Goal: Find specific page/section: Find specific page/section

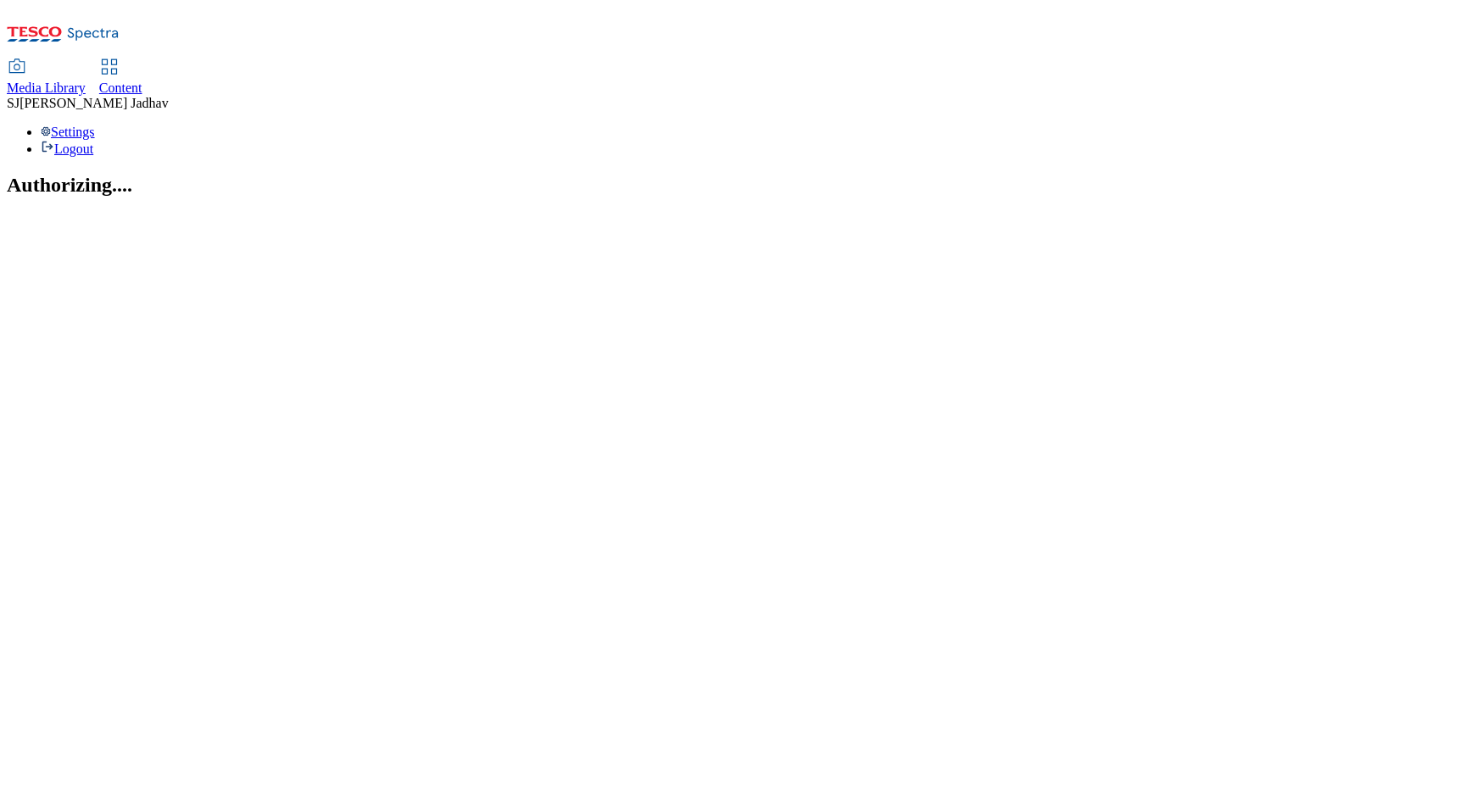
select select "ghs-[GEOGRAPHIC_DATA]"
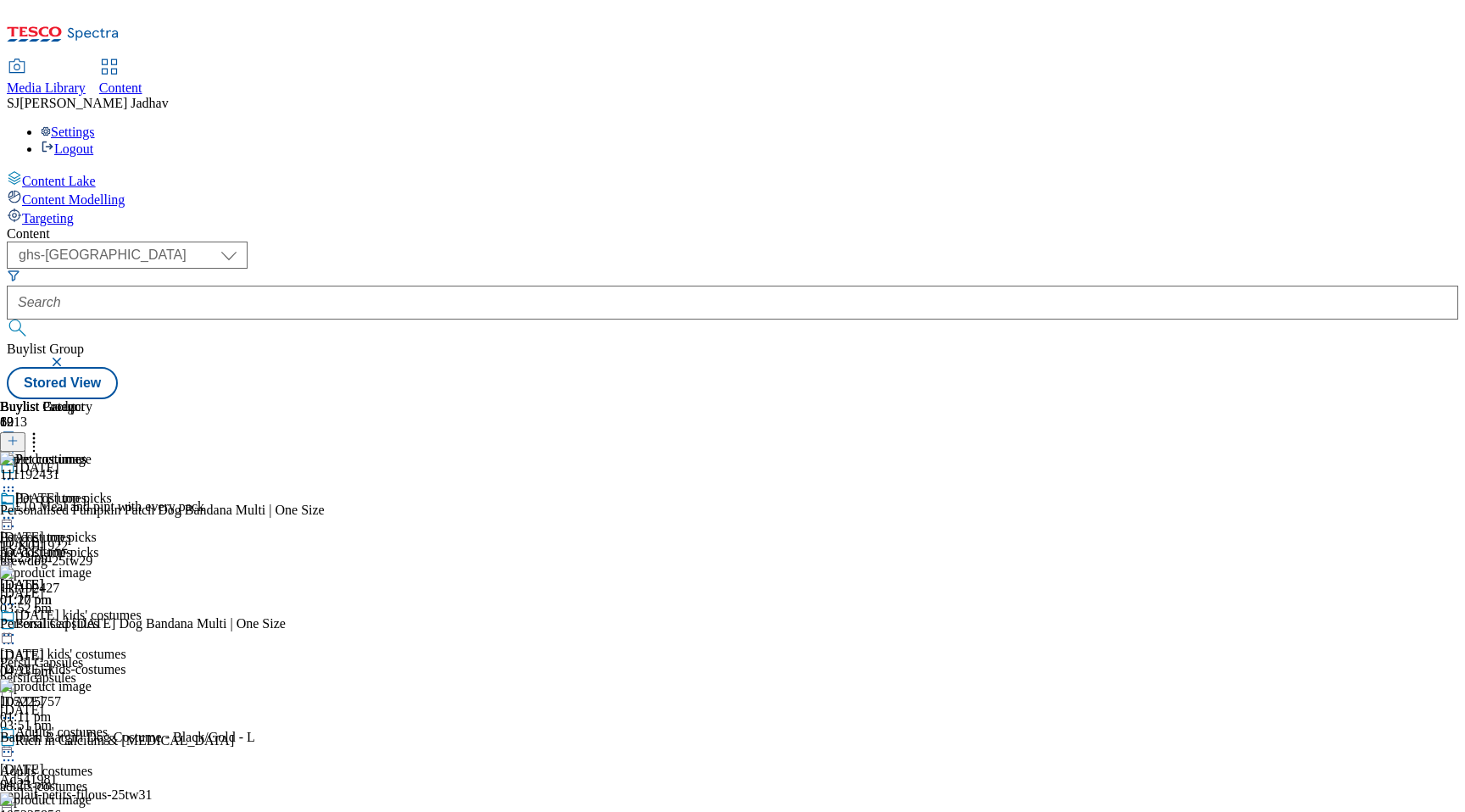
click at [85, 81] on span "Media Library" at bounding box center [45, 87] width 79 height 14
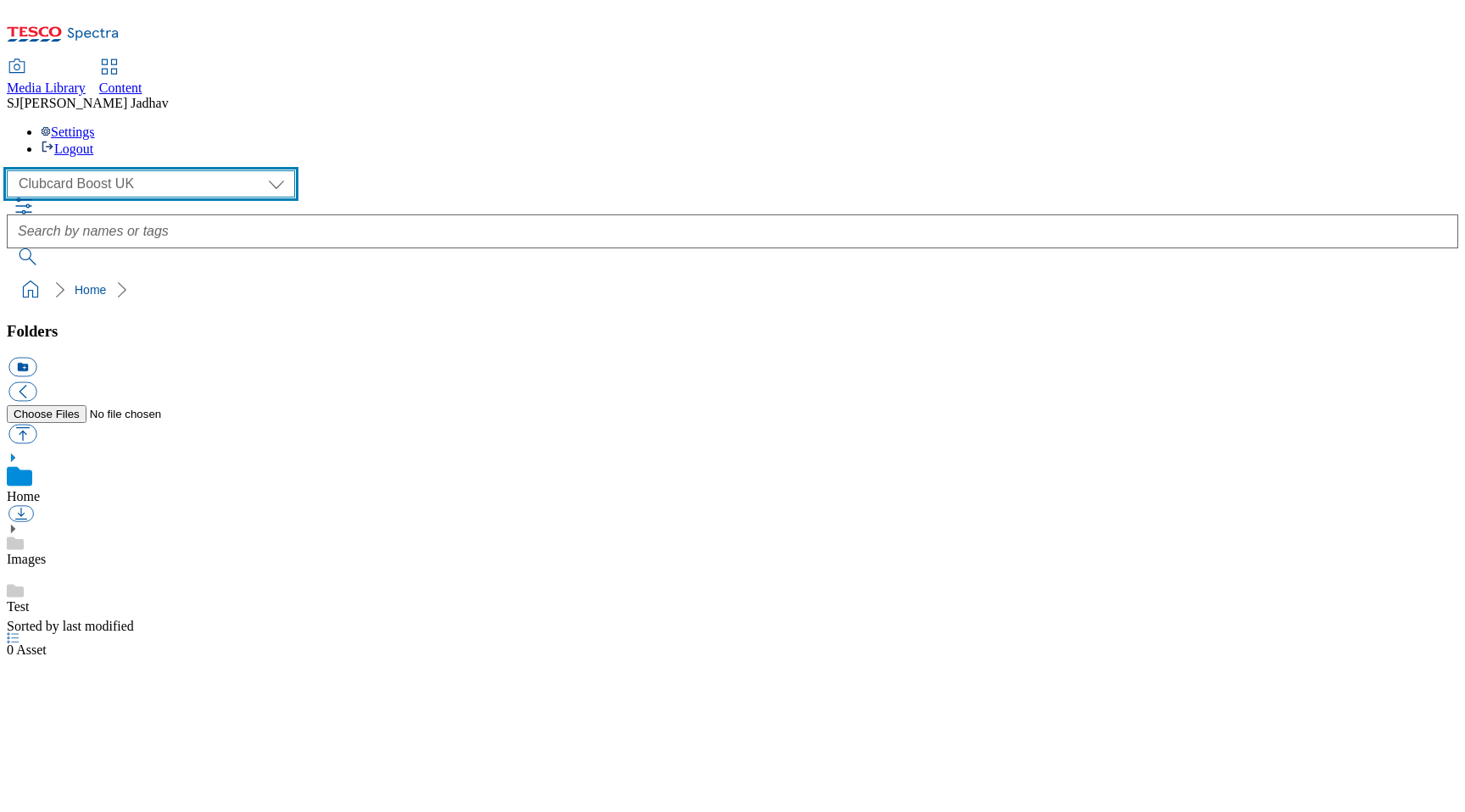
click at [132, 171] on select "Clubcard Boost UK Clubcard Marketing Dotcom UK Emails GHS Marketing UK GHS ROI …" at bounding box center [151, 184] width 288 height 27
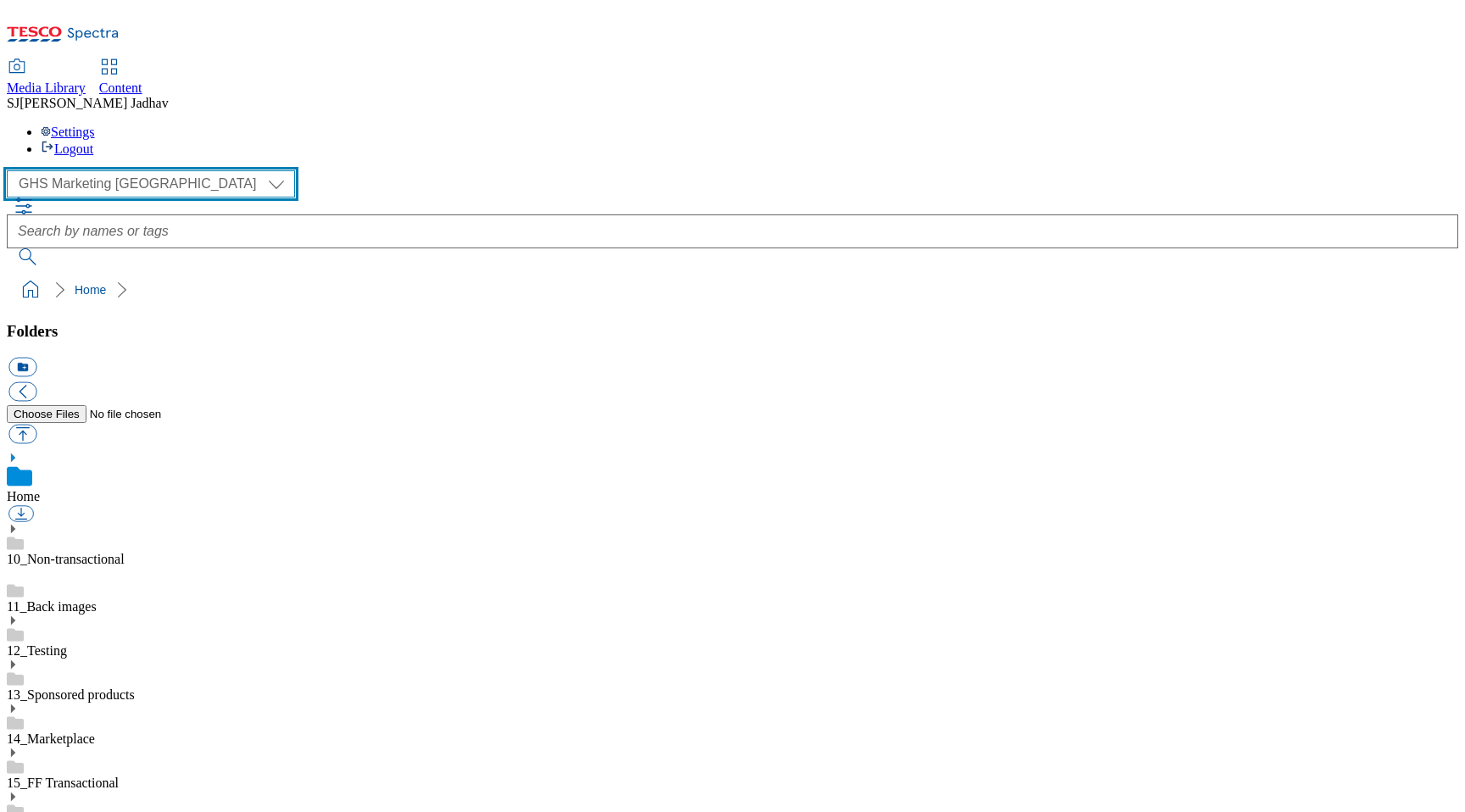
scroll to position [1, 0]
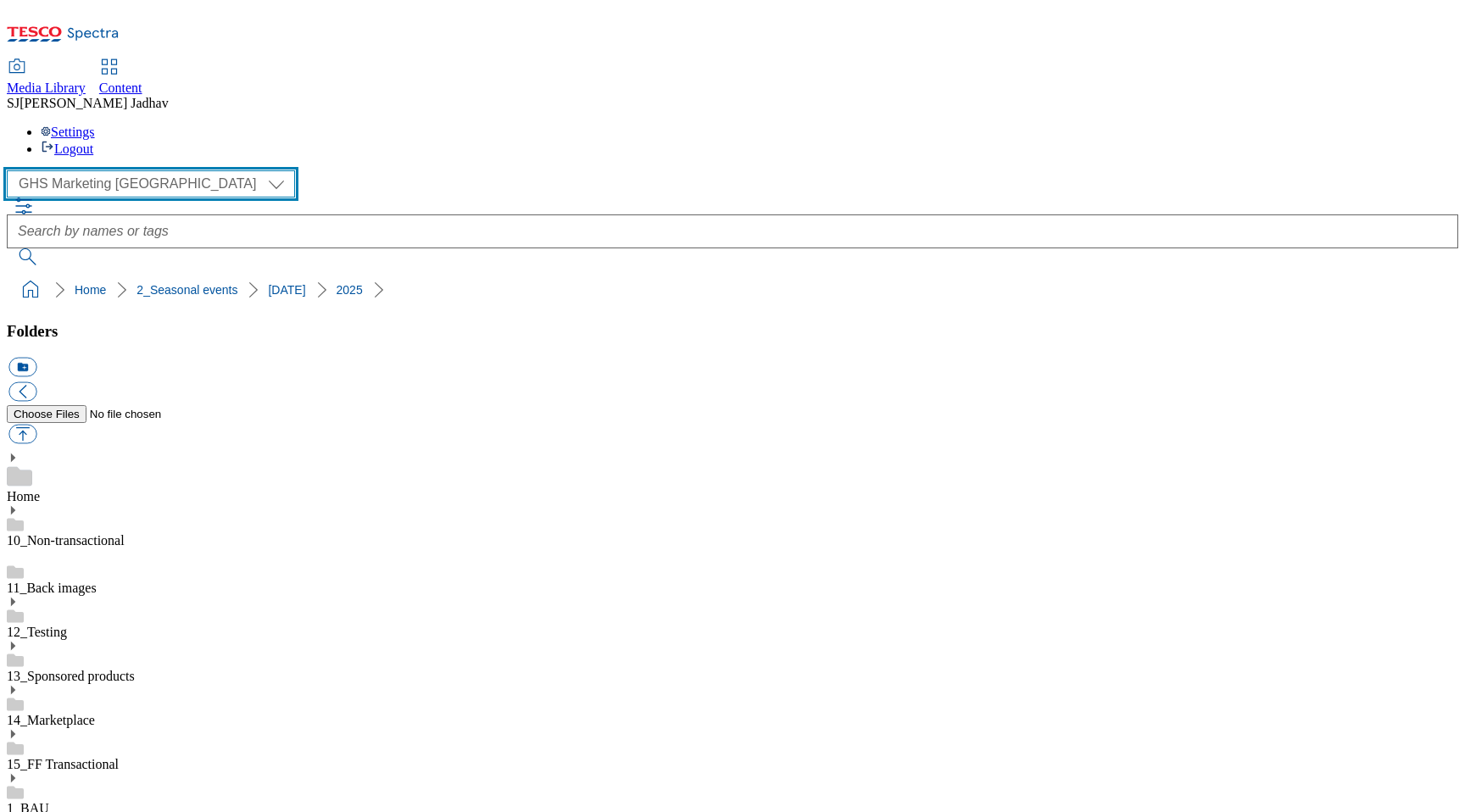
click at [112, 171] on select "Clubcard Boost UK Clubcard Marketing Dotcom UK Emails GHS Marketing UK GHS ROI …" at bounding box center [151, 184] width 288 height 27
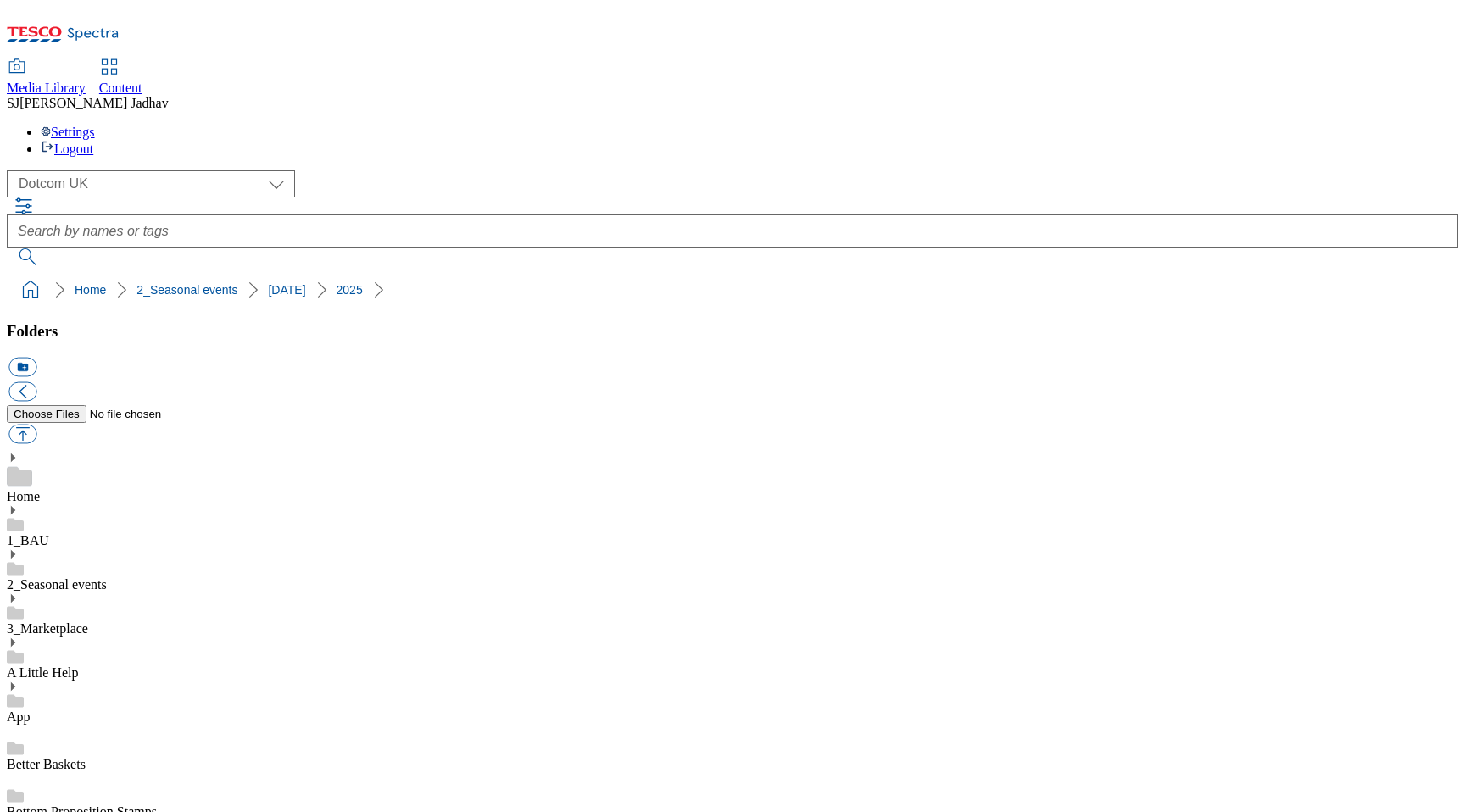
click at [15, 550] on use at bounding box center [13, 554] width 4 height 9
click at [19, 811] on icon at bounding box center [12, 819] width 12 height 12
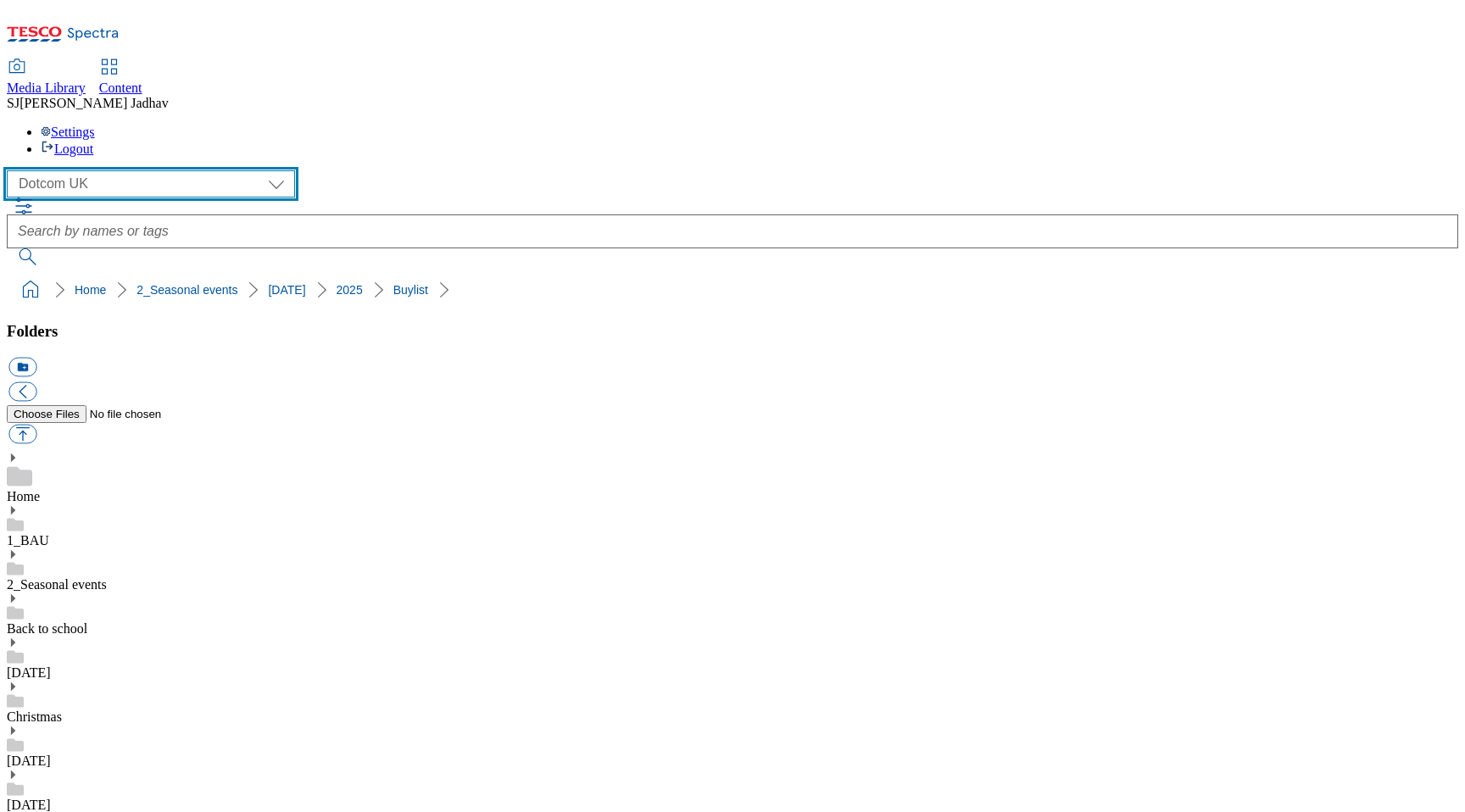
click at [139, 171] on select "Clubcard Boost UK Clubcard Marketing Dotcom UK Emails GHS Marketing UK GHS ROI …" at bounding box center [151, 184] width 288 height 27
select select "flare-ghs-mktg"
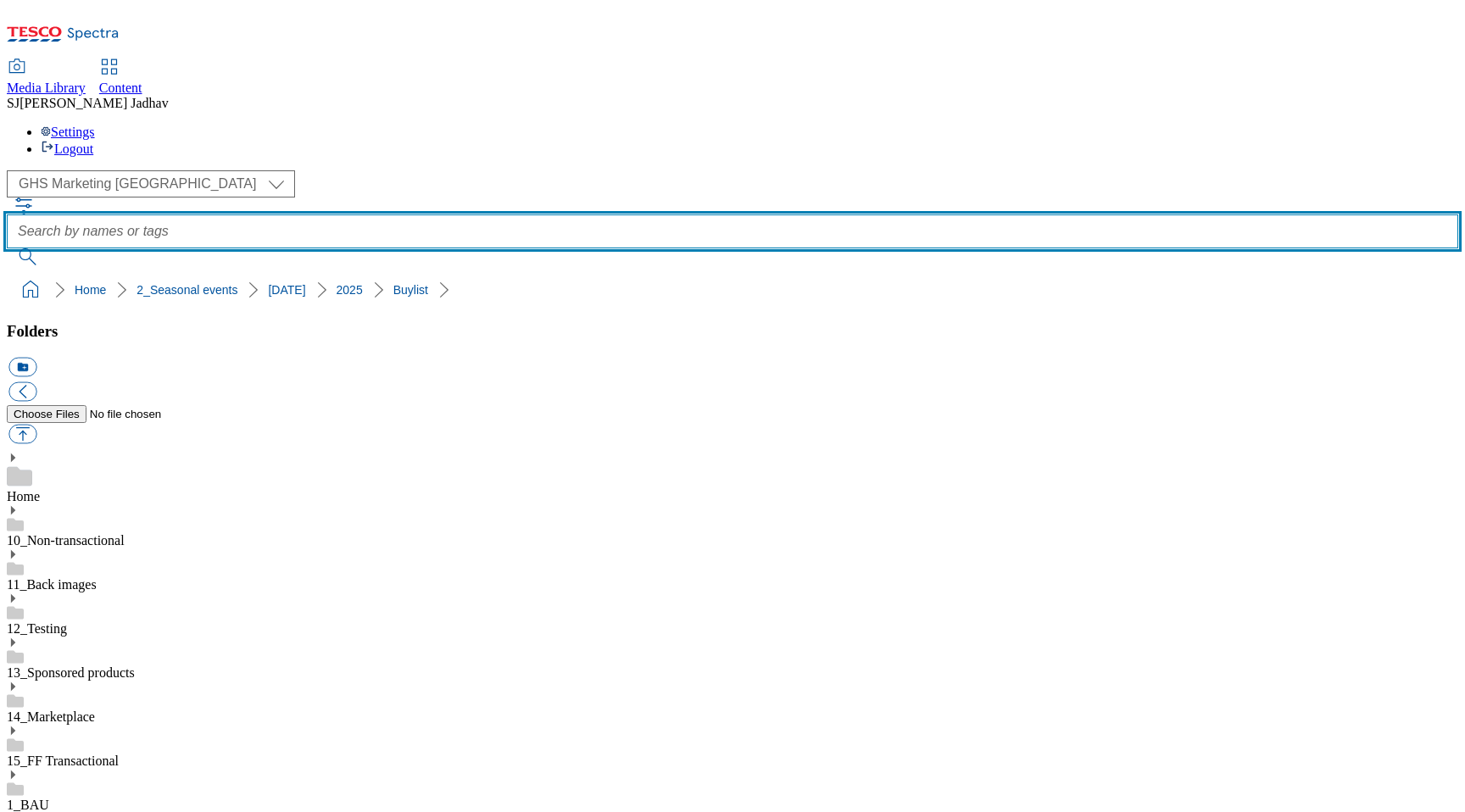
click at [578, 214] on input "text" at bounding box center [732, 231] width 1452 height 34
type input "t"
drag, startPoint x: 552, startPoint y: 101, endPoint x: 429, endPoint y: 100, distance: 123.0
click at [428, 171] on div "( optional ) Clubcard Boost UK Clubcard Marketing Dotcom UK Emails GHS Marketin…" at bounding box center [732, 218] width 1452 height 95
type input "2528"
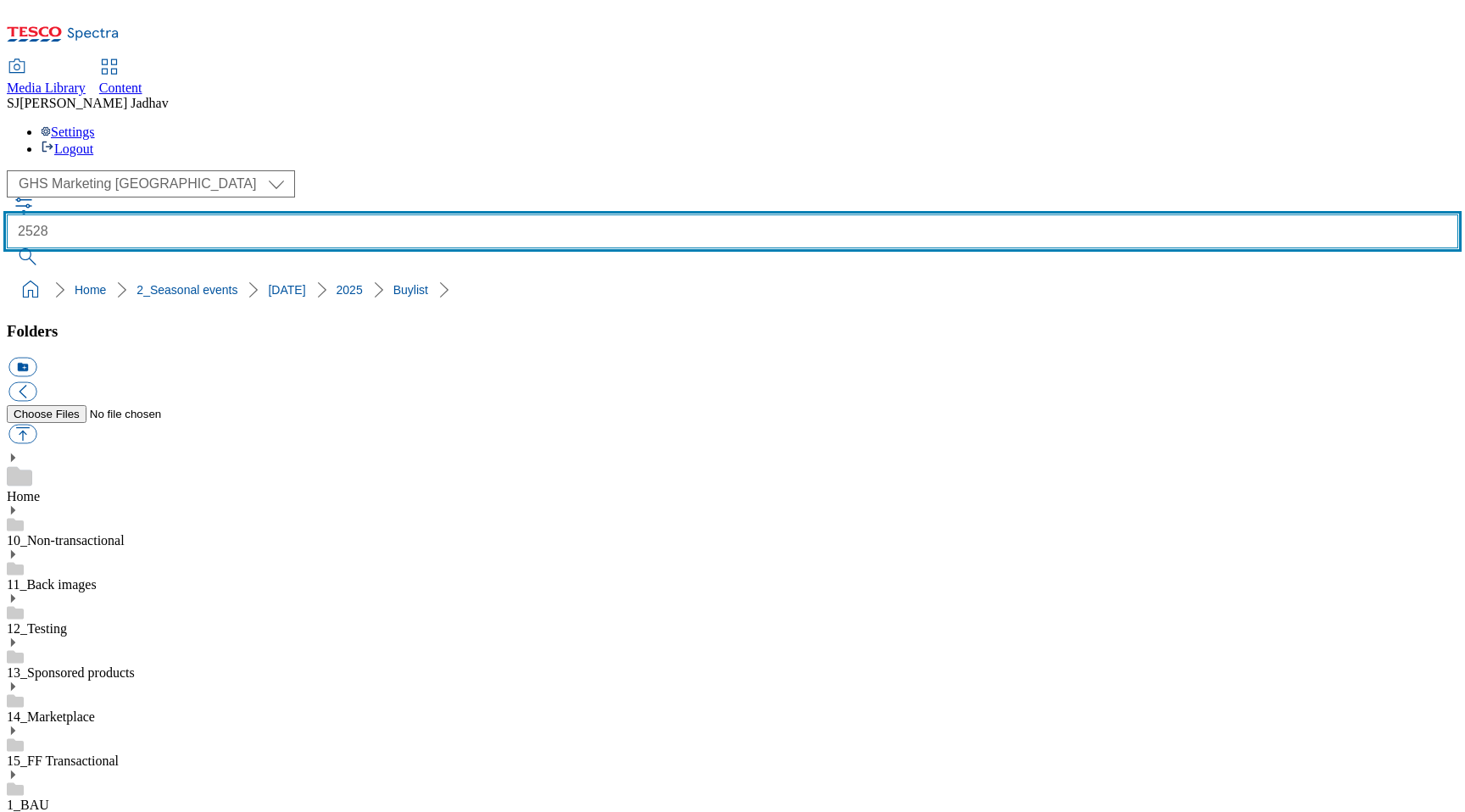
click at [7, 248] on button "submit" at bounding box center [28, 257] width 45 height 17
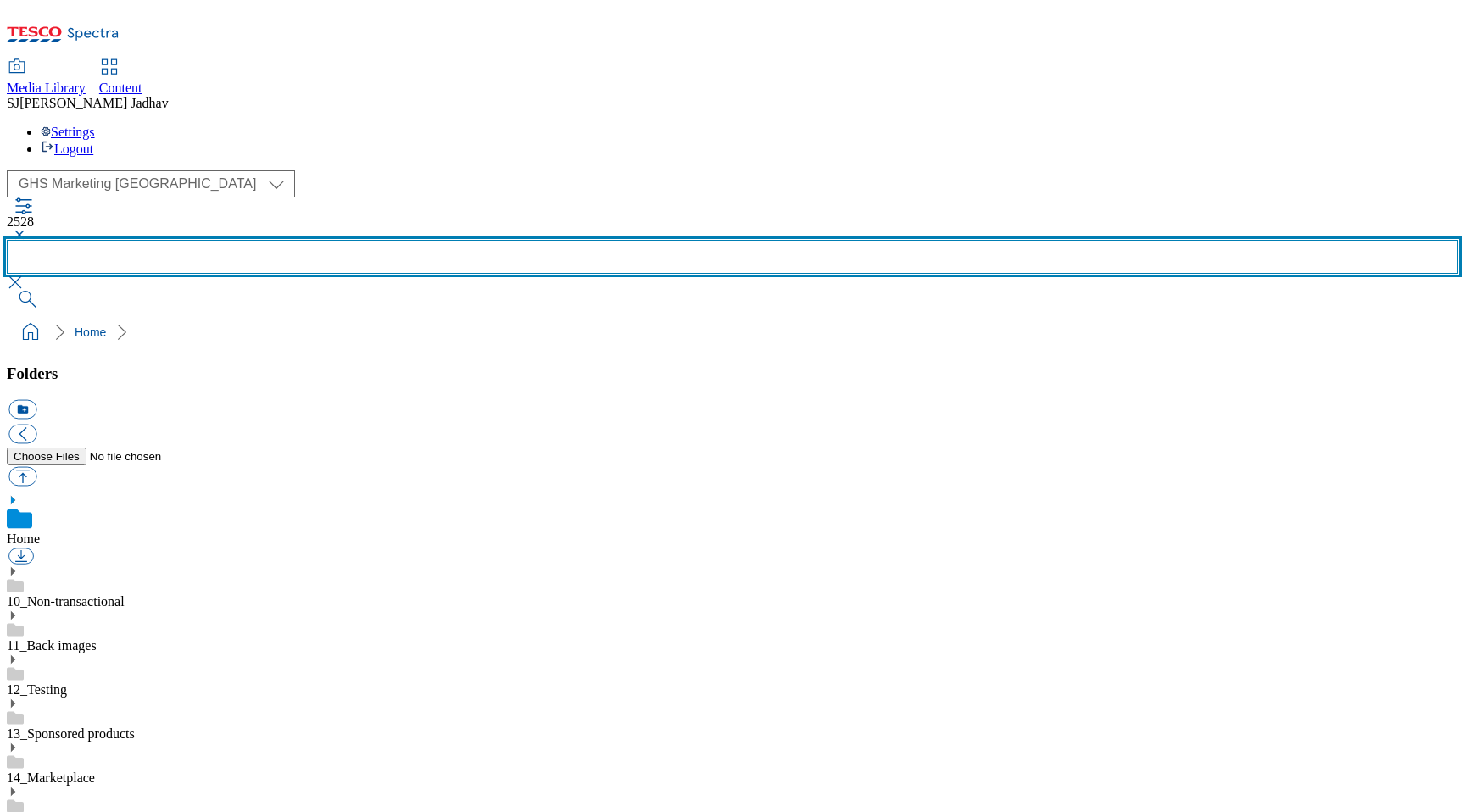
scroll to position [834, 0]
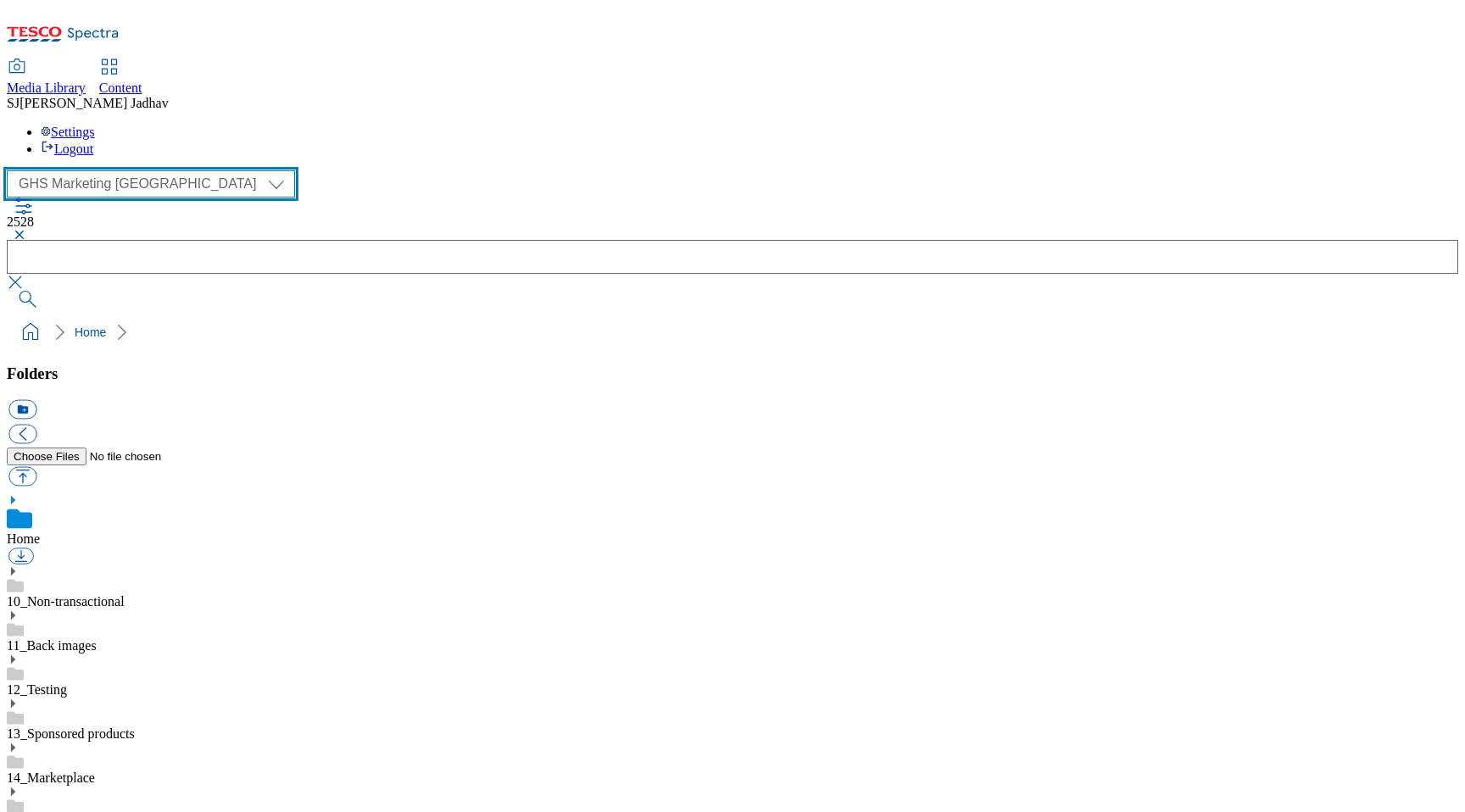
click at [105, 171] on select "Clubcard Boost UK Clubcard Marketing Dotcom UK Emails GHS Marketing UK GHS ROI …" at bounding box center [151, 184] width 288 height 27
select select "flare-homepage"
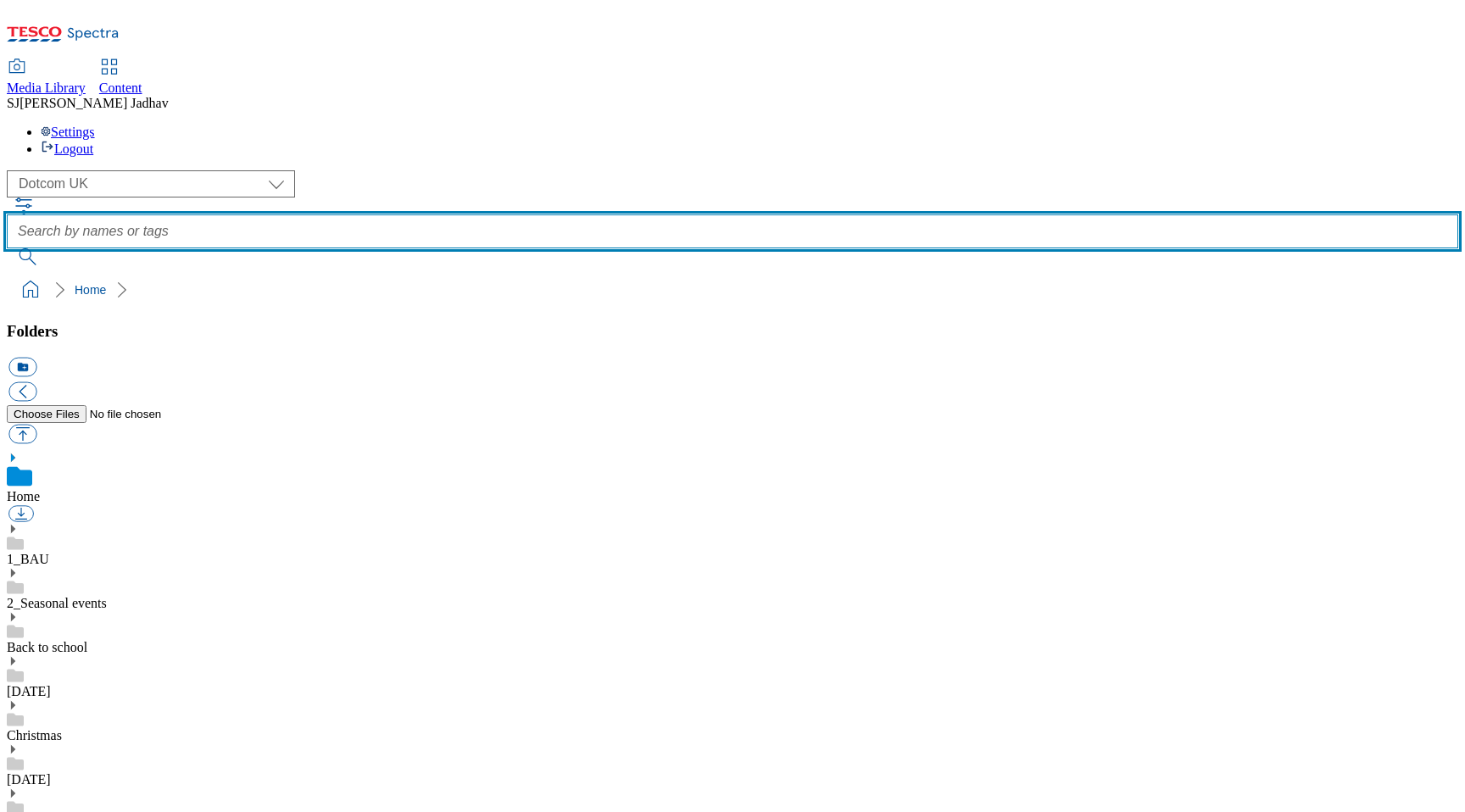
click at [572, 214] on input "text" at bounding box center [732, 231] width 1452 height 34
type input "2528"
click at [7, 248] on button "submit" at bounding box center [28, 257] width 45 height 17
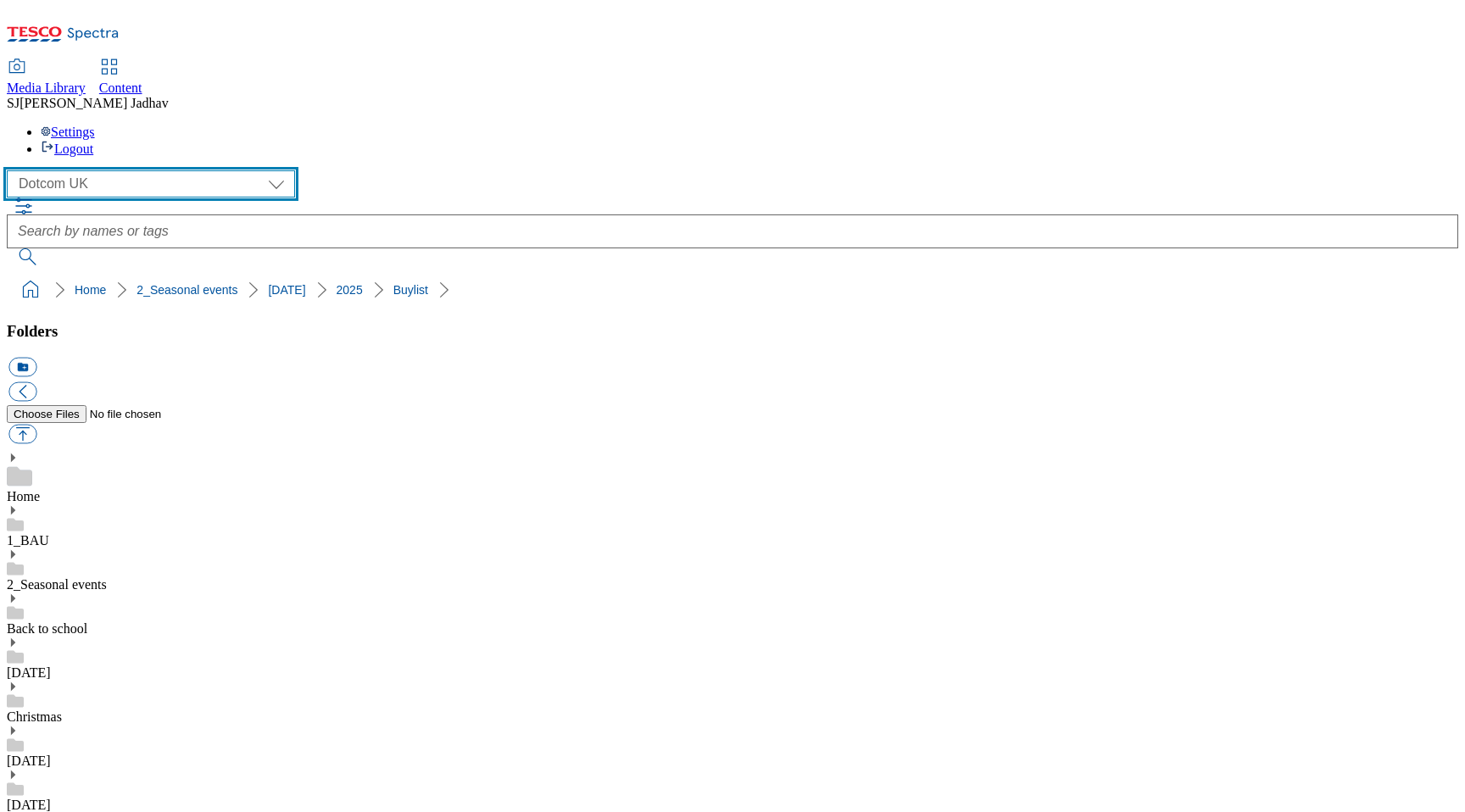
click at [122, 171] on select "Clubcard Boost UK Clubcard Marketing Dotcom UK Emails GHS Marketing UK GHS ROI …" at bounding box center [151, 184] width 288 height 27
select select "flare-ghs-mktg"
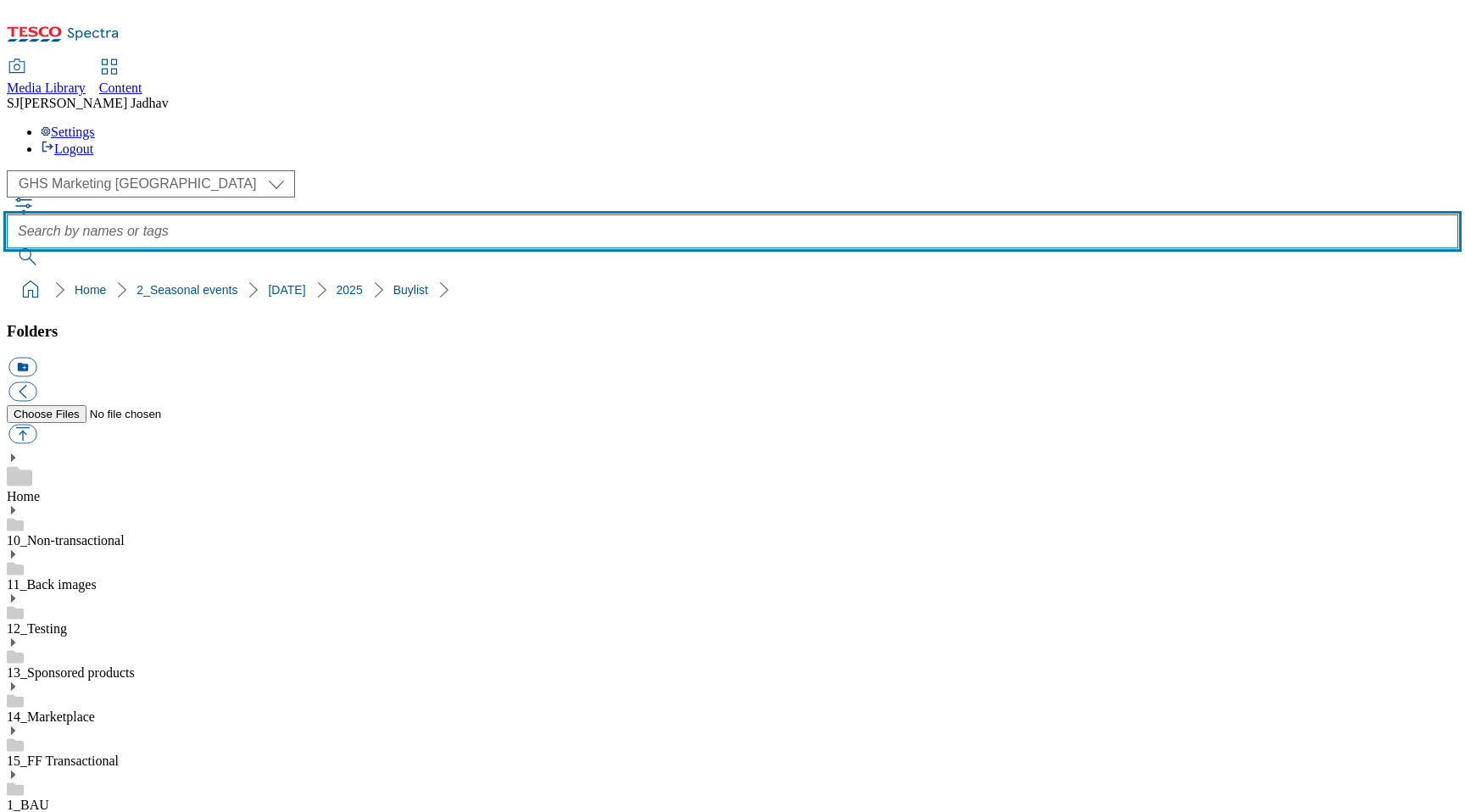
click at [628, 214] on input "text" at bounding box center [732, 231] width 1452 height 34
type input "2528"
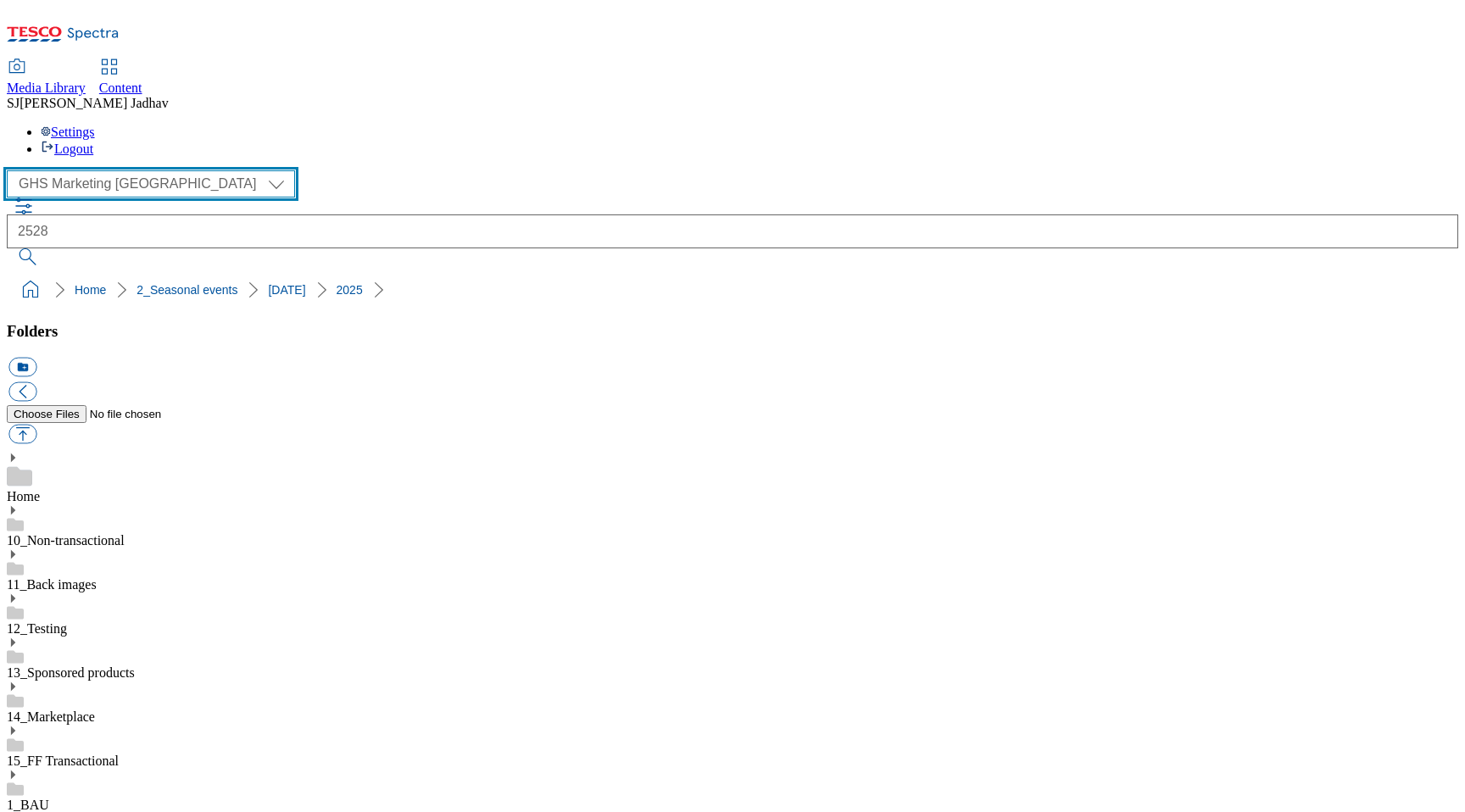
click at [148, 171] on select "Clubcard Boost UK Clubcard Marketing Dotcom UK Emails GHS Marketing UK GHS ROI …" at bounding box center [151, 184] width 288 height 27
select select "flare-emails"
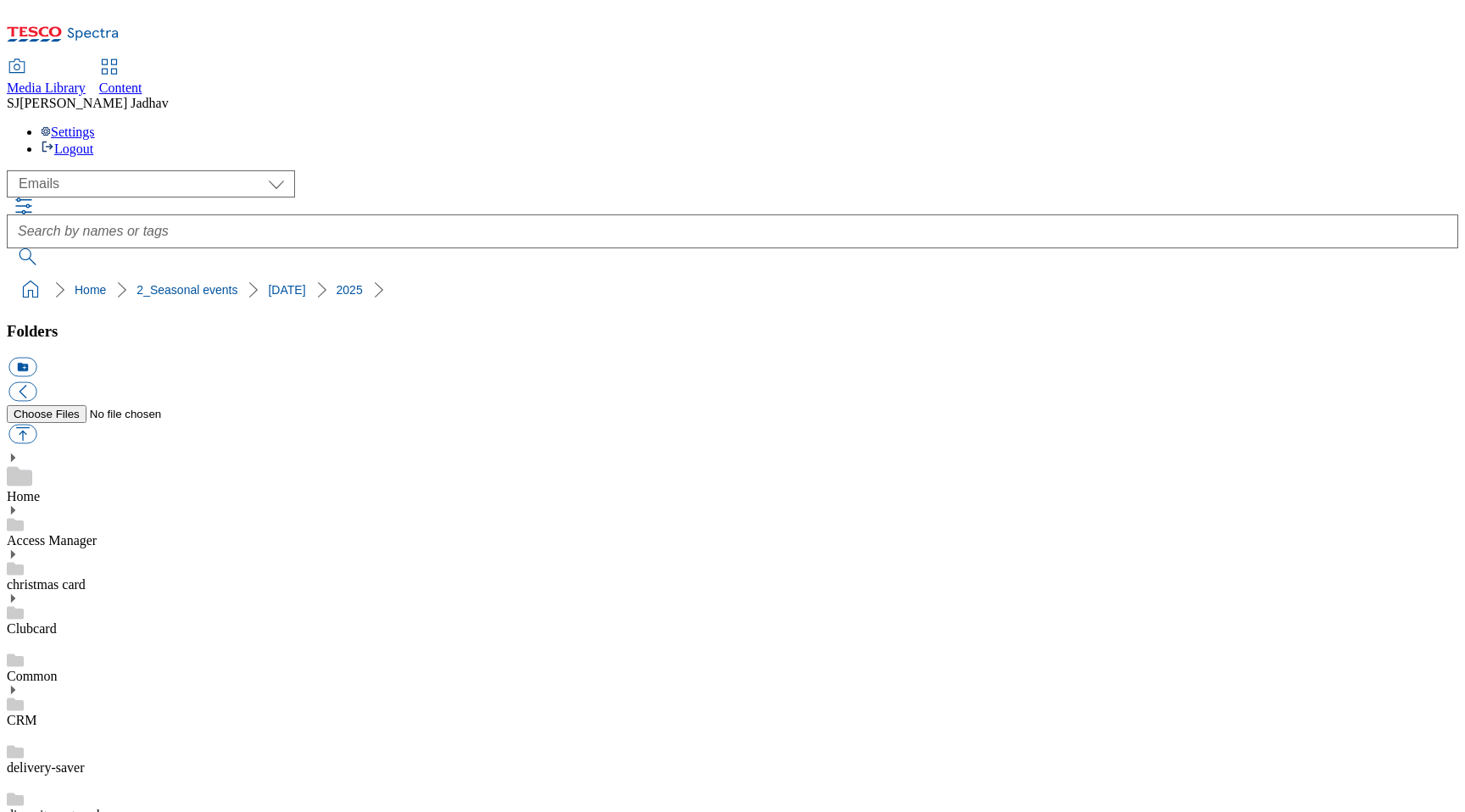
click at [118, 171] on div "( optional ) Clubcard Boost UK Clubcard Marketing Dotcom UK Emails GHS Marketin…" at bounding box center [732, 218] width 1452 height 95
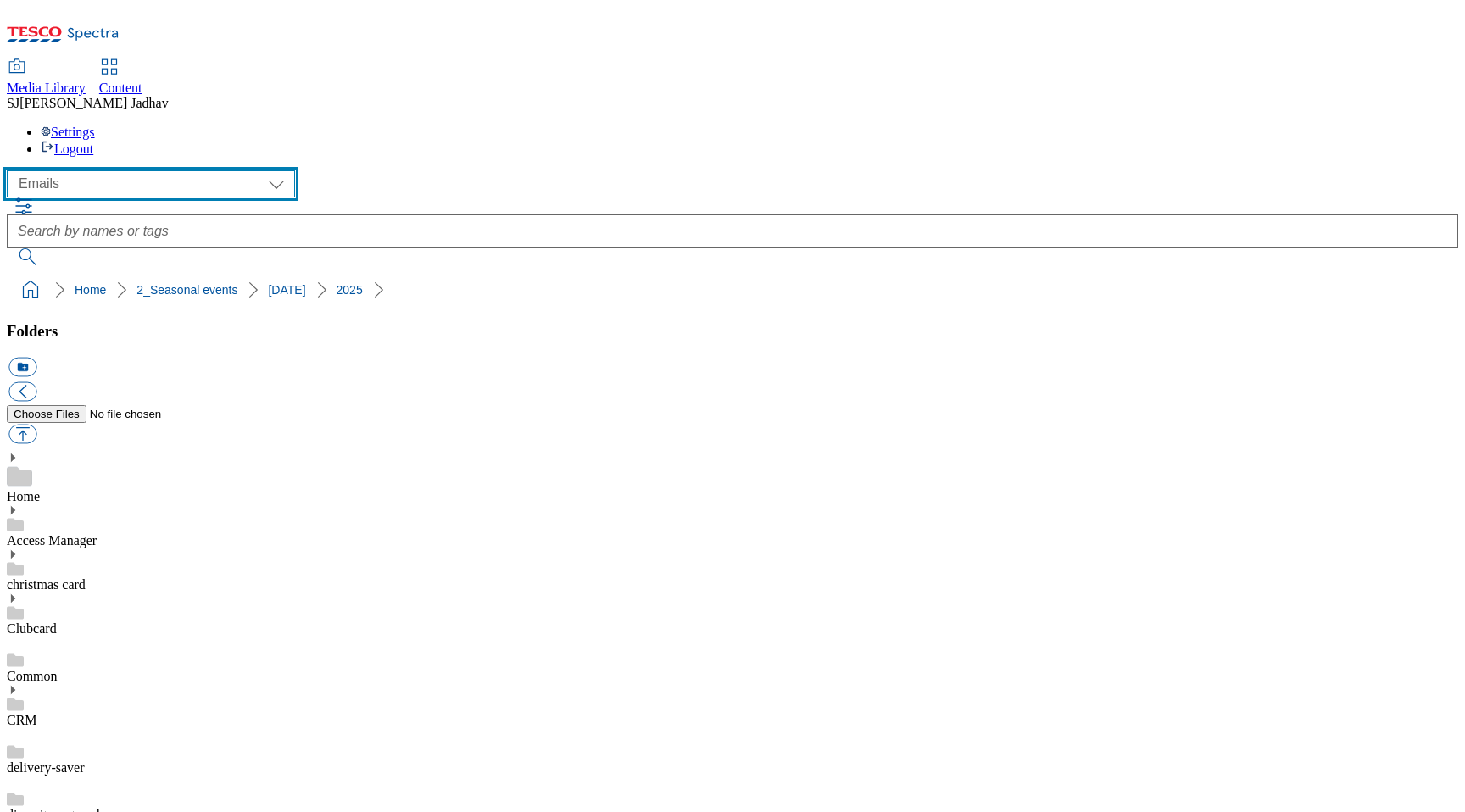
click at [125, 171] on select "Clubcard Boost UK Clubcard Marketing Dotcom UK Emails GHS Marketing UK GHS ROI …" at bounding box center [151, 184] width 288 height 27
select select "flare-homepage"
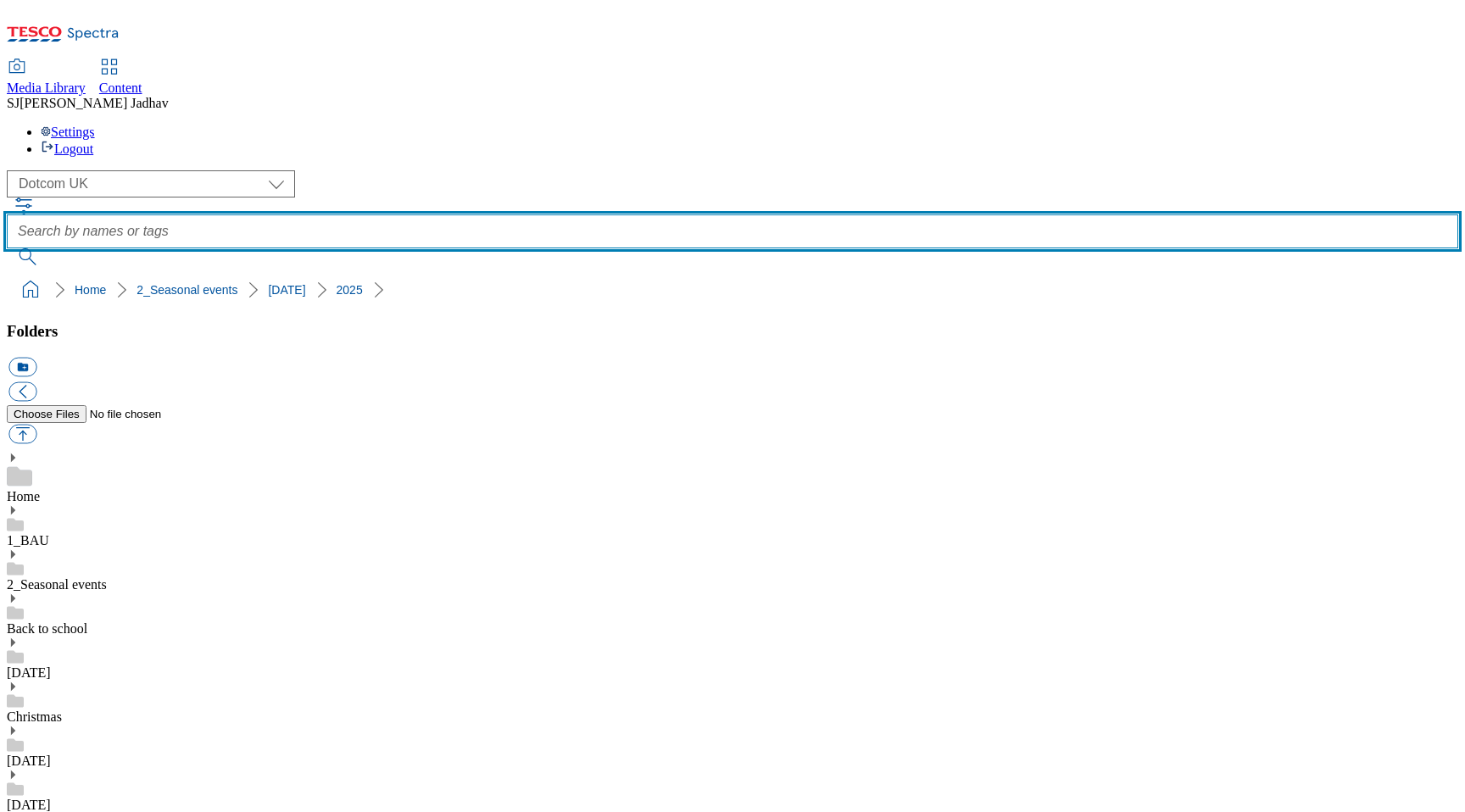
click at [625, 214] on input "text" at bounding box center [732, 231] width 1452 height 34
type input "2528"
click at [7, 248] on button "submit" at bounding box center [28, 257] width 45 height 17
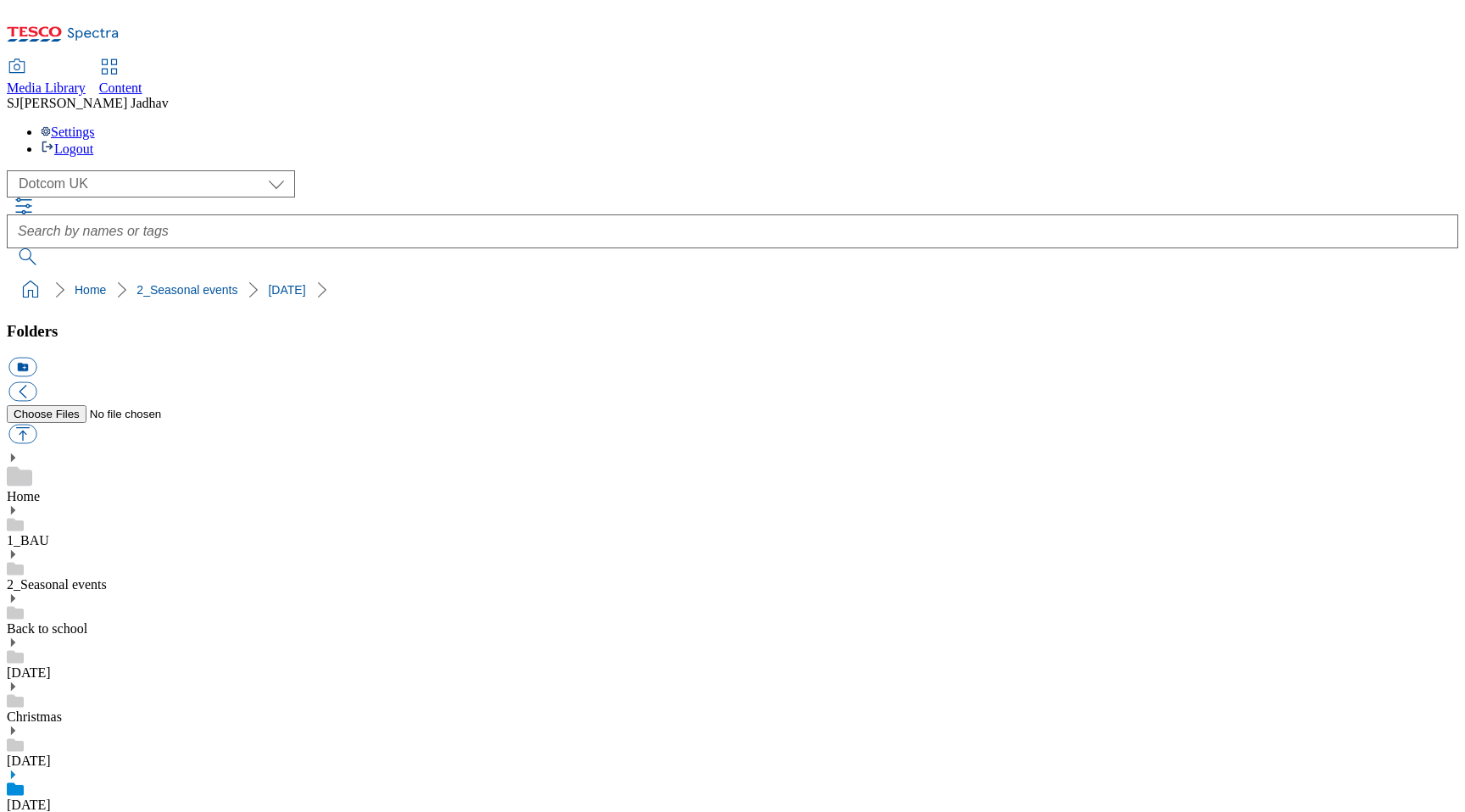
click at [19, 769] on icon at bounding box center [12, 775] width 12 height 12
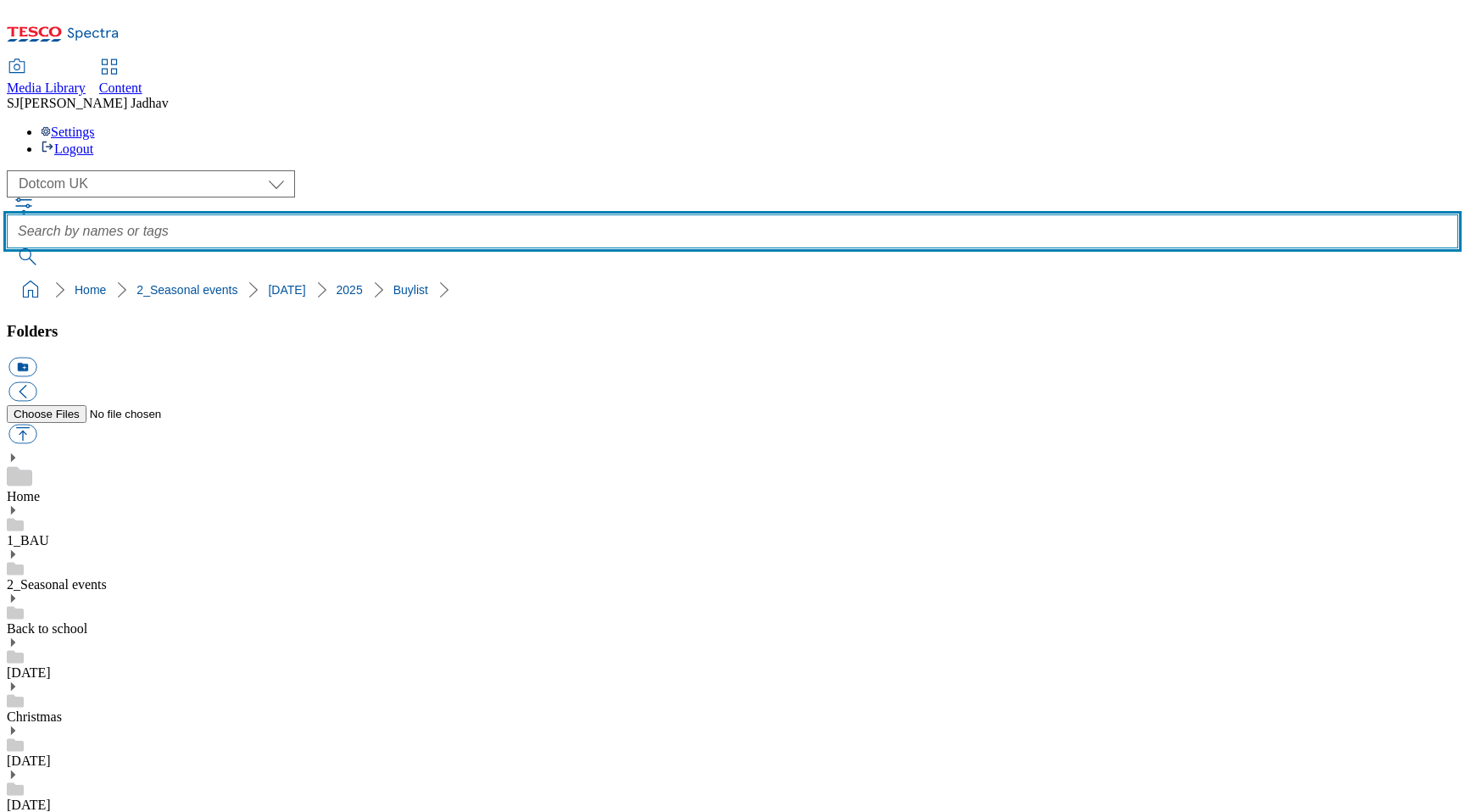
click at [597, 214] on input "text" at bounding box center [732, 231] width 1452 height 34
type input "2528"
click at [7, 248] on button "submit" at bounding box center [28, 257] width 45 height 17
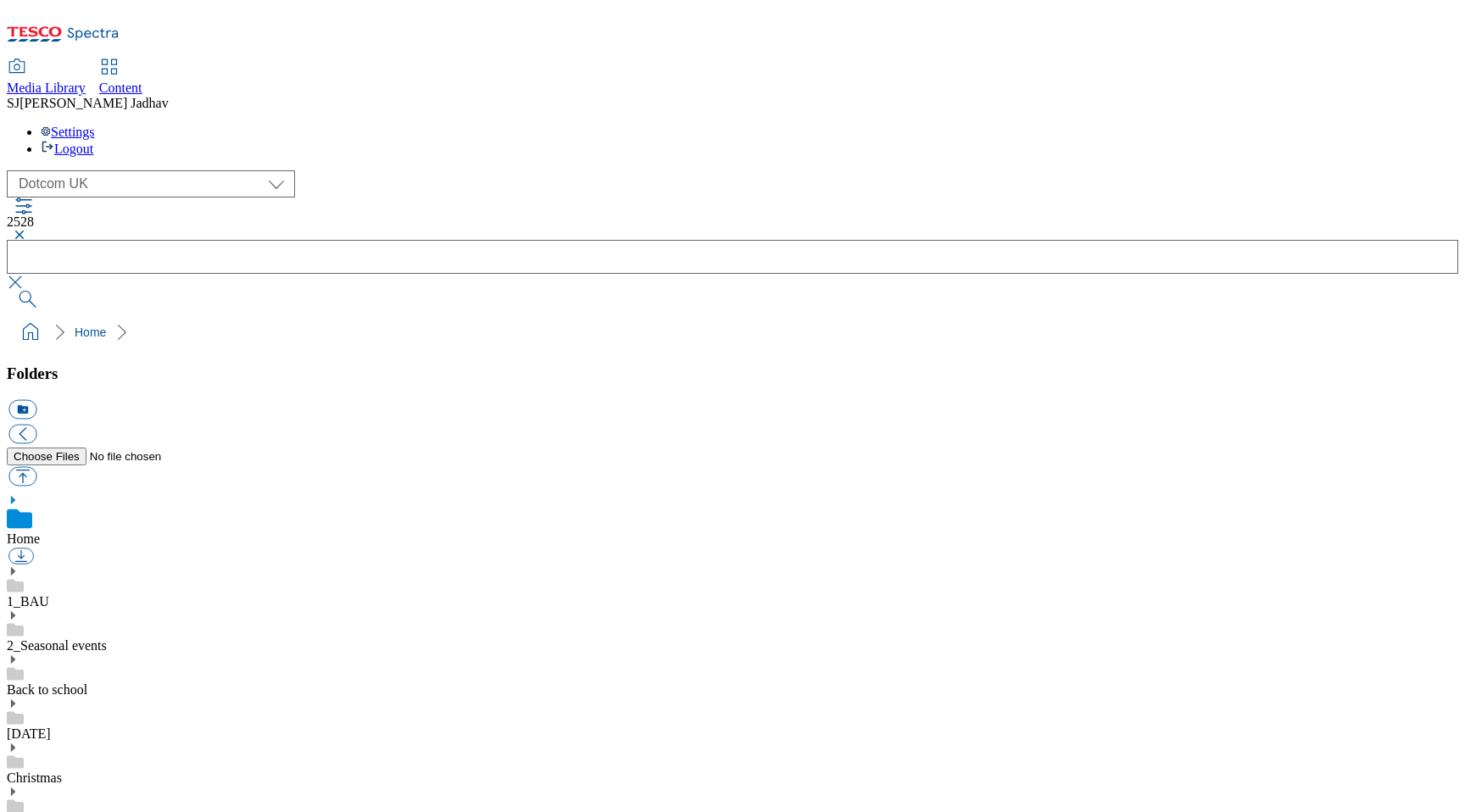
click at [27, 230] on button "button" at bounding box center [16, 235] width 20 height 10
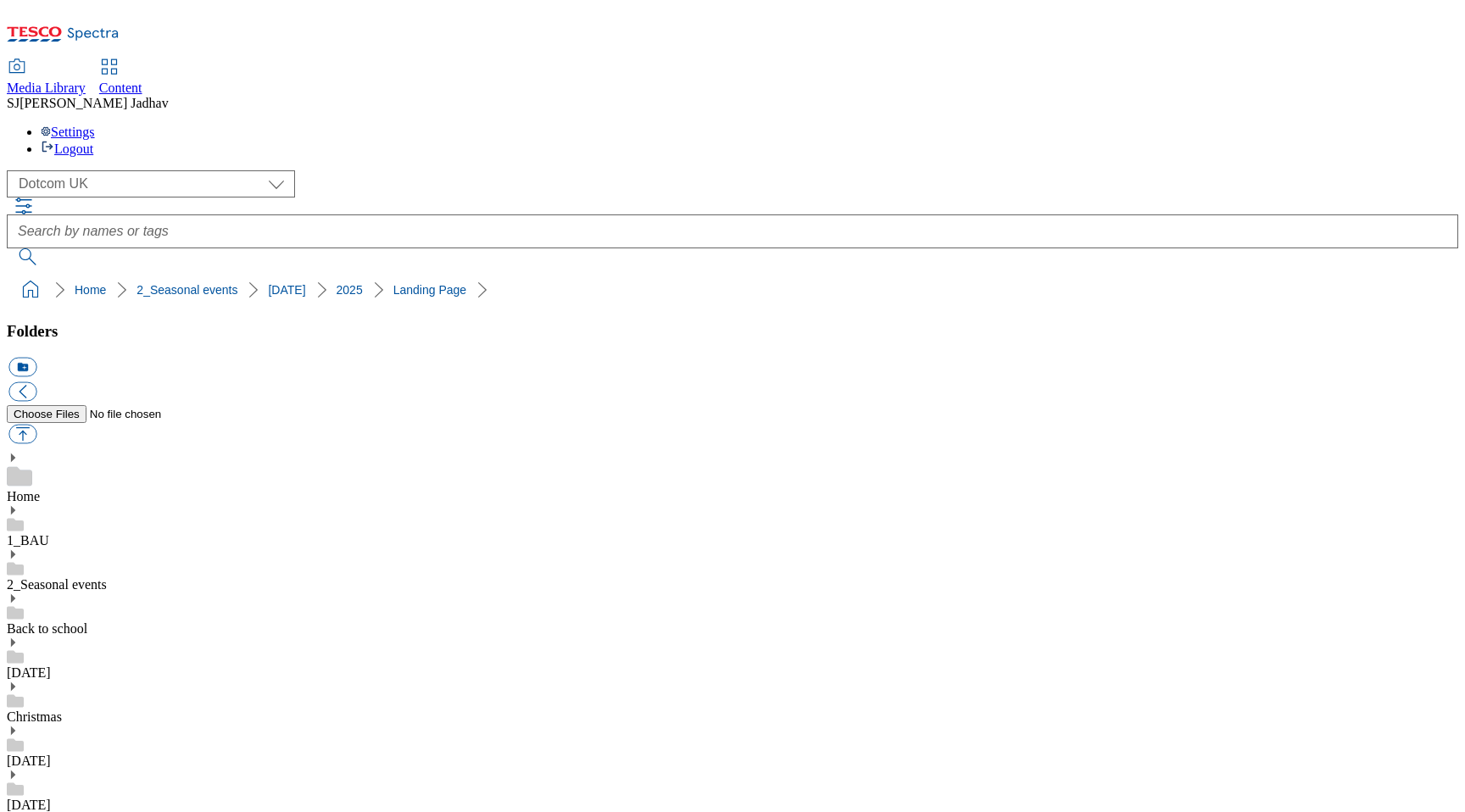
scroll to position [301, 0]
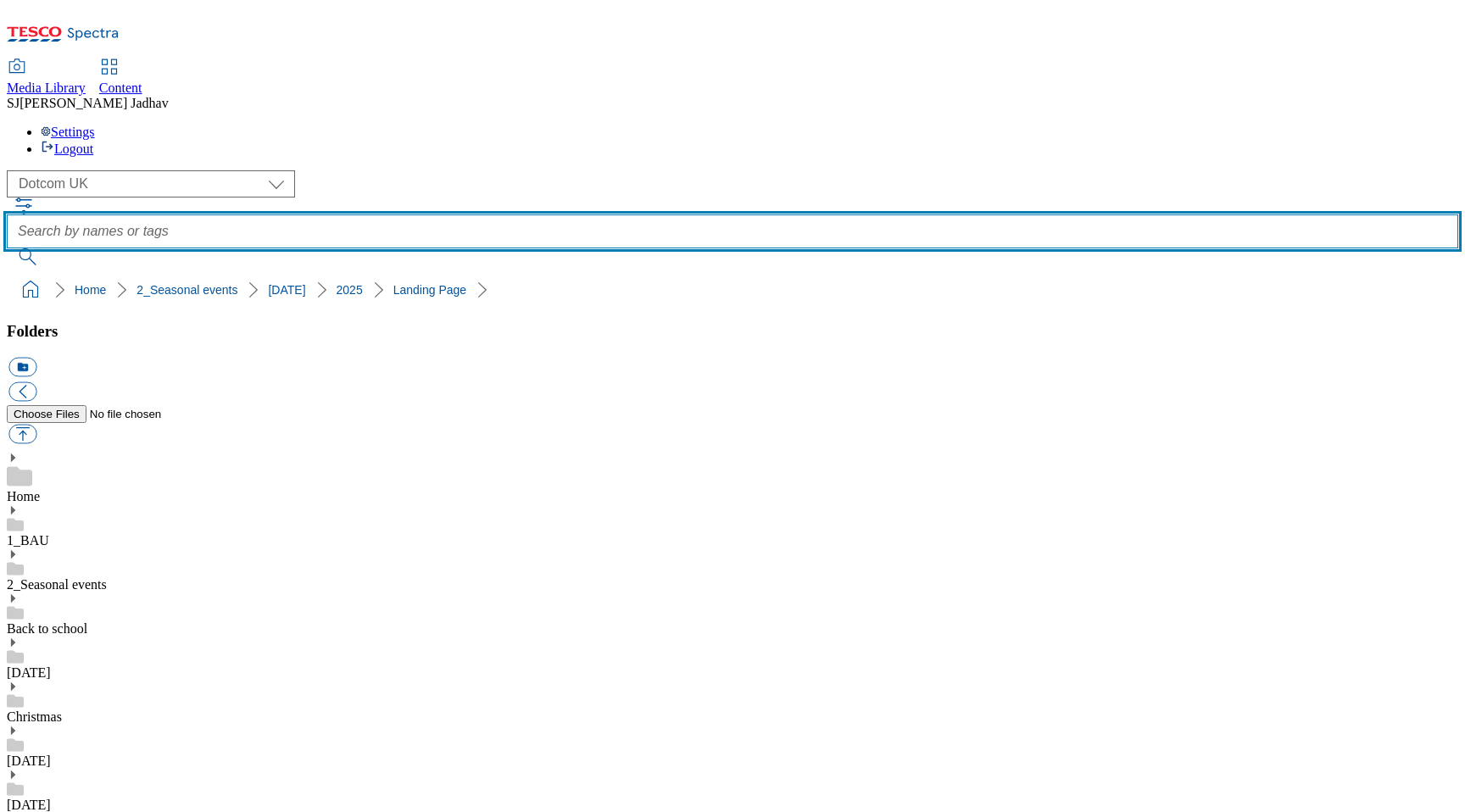
click at [595, 214] on input "text" at bounding box center [732, 231] width 1452 height 34
type input "2528"
click at [7, 248] on button "submit" at bounding box center [28, 257] width 45 height 17
